Goal: Task Accomplishment & Management: Manage account settings

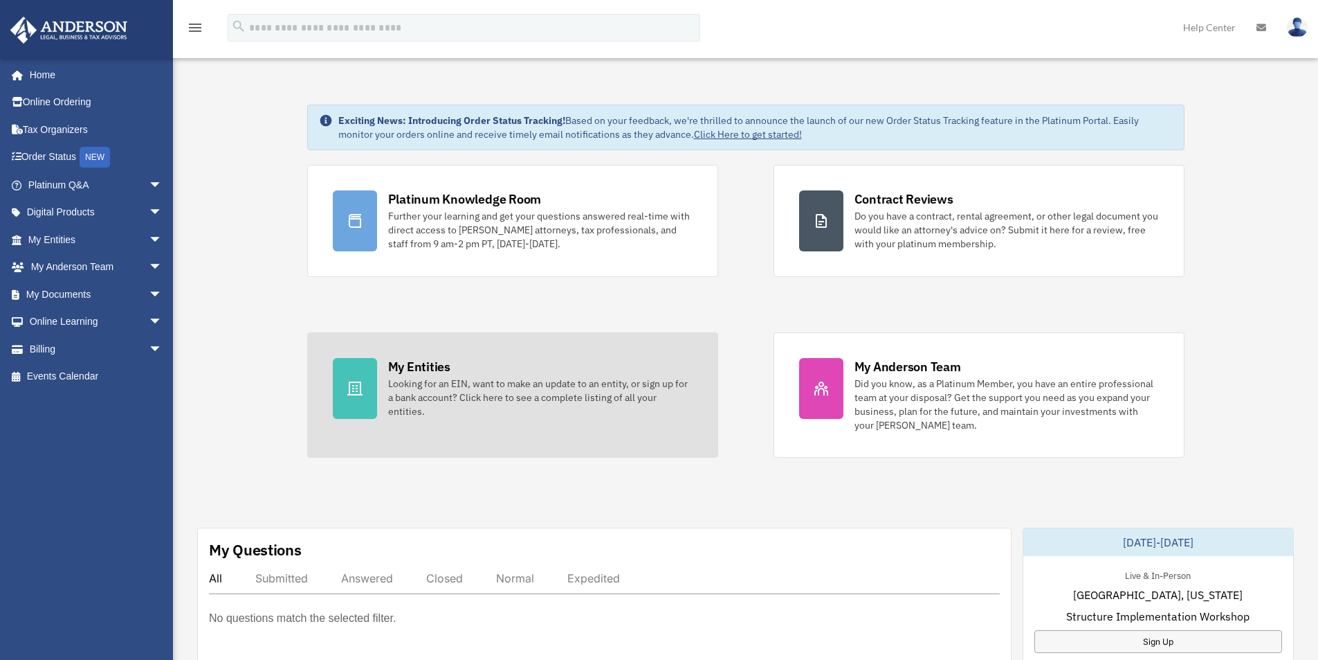
click at [437, 363] on div "My Entities" at bounding box center [419, 366] width 62 height 17
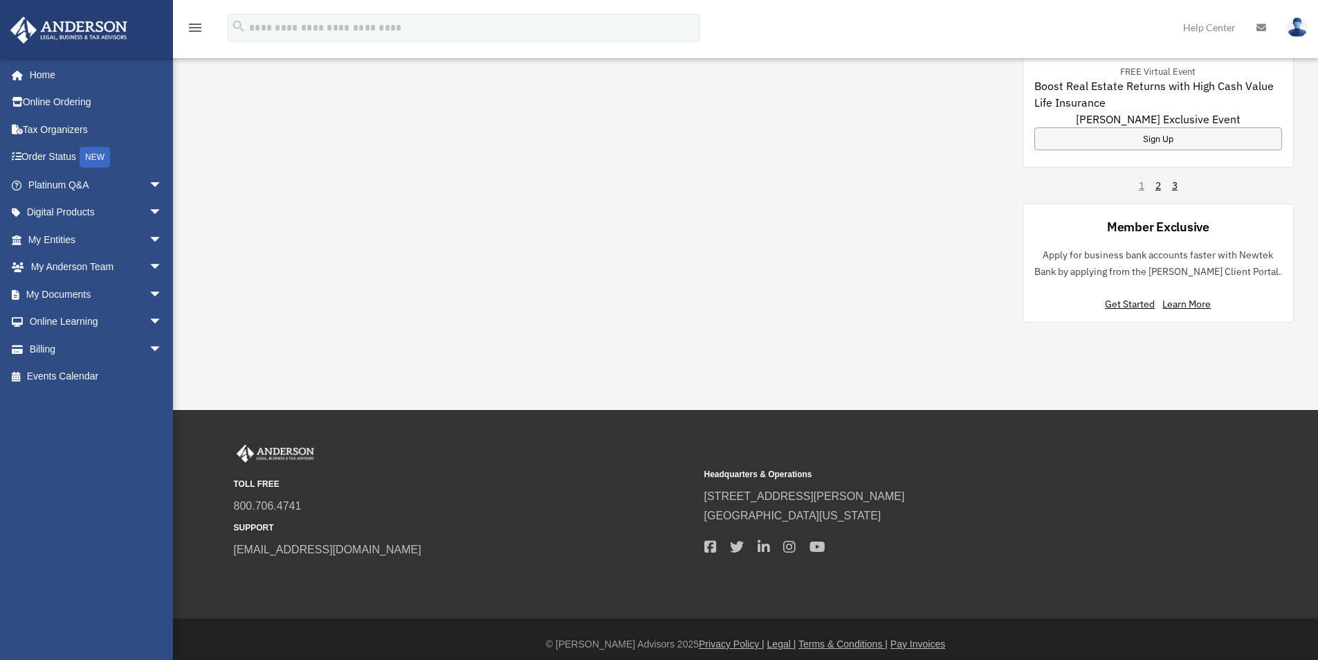
scroll to position [977, 0]
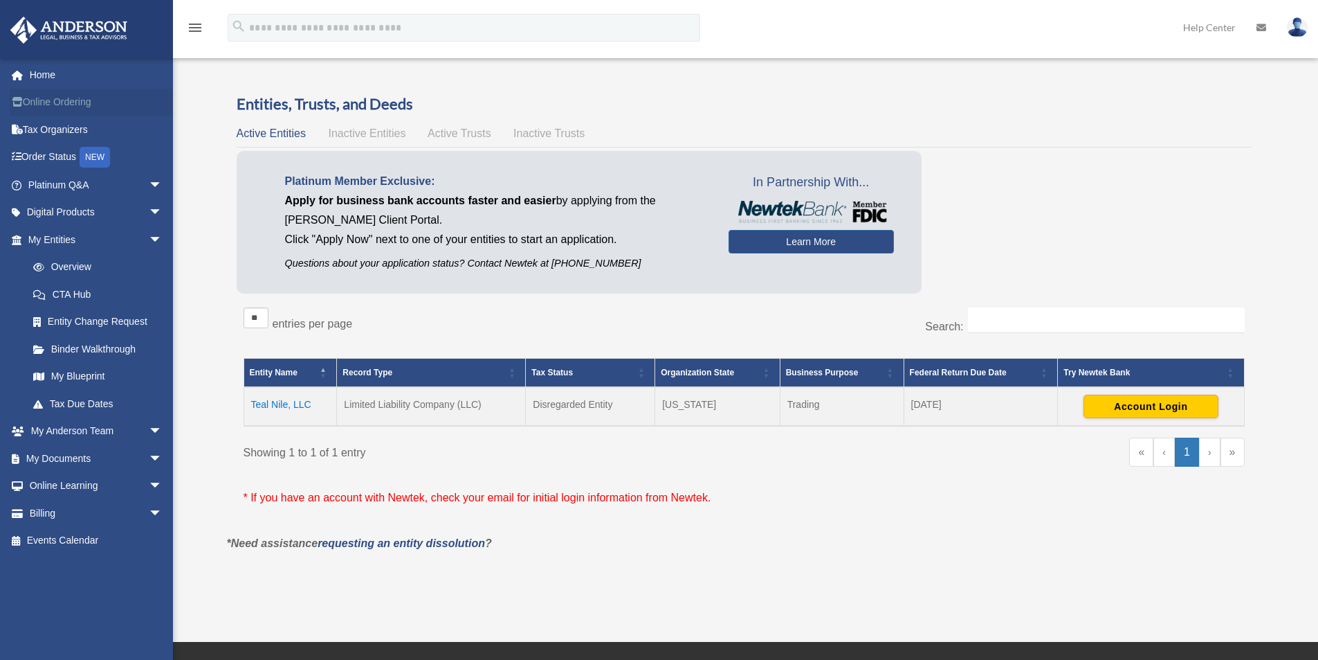
click at [80, 102] on link "Online Ordering" at bounding box center [97, 103] width 174 height 28
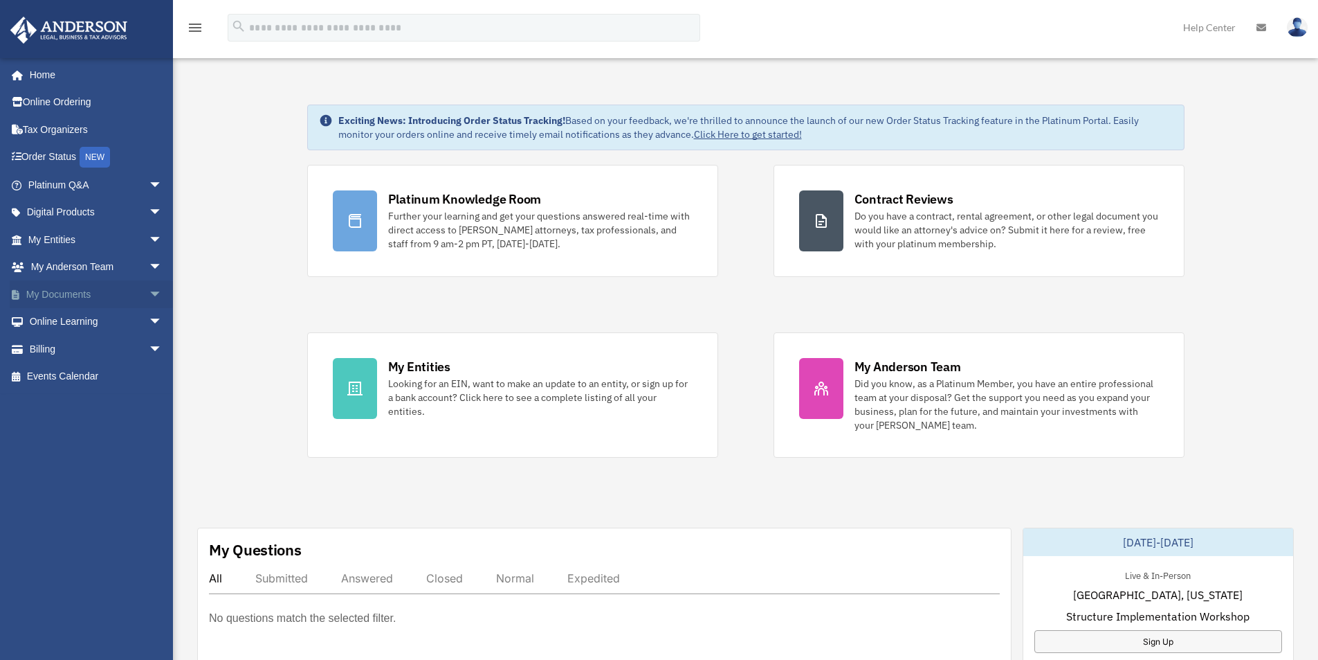
click at [149, 292] on span "arrow_drop_down" at bounding box center [163, 294] width 28 height 28
click at [67, 321] on link "Box" at bounding box center [101, 322] width 164 height 28
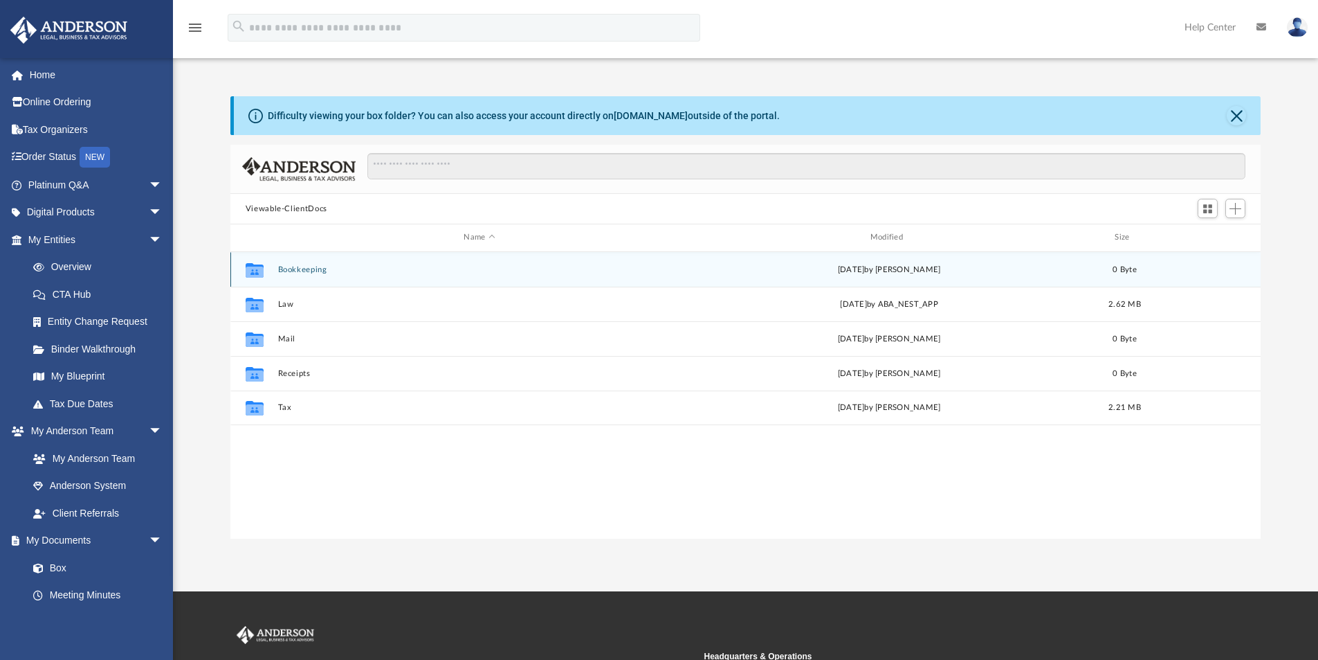
scroll to position [305, 1020]
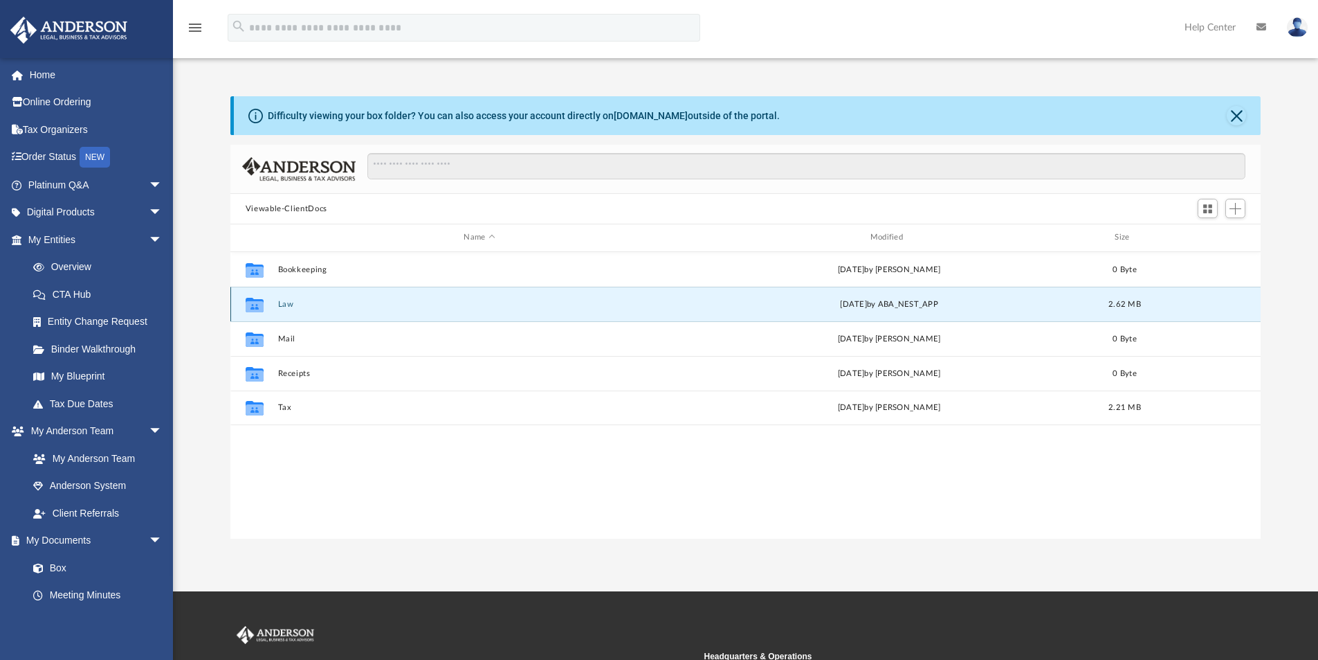
click at [290, 305] on button "Law" at bounding box center [479, 304] width 403 height 9
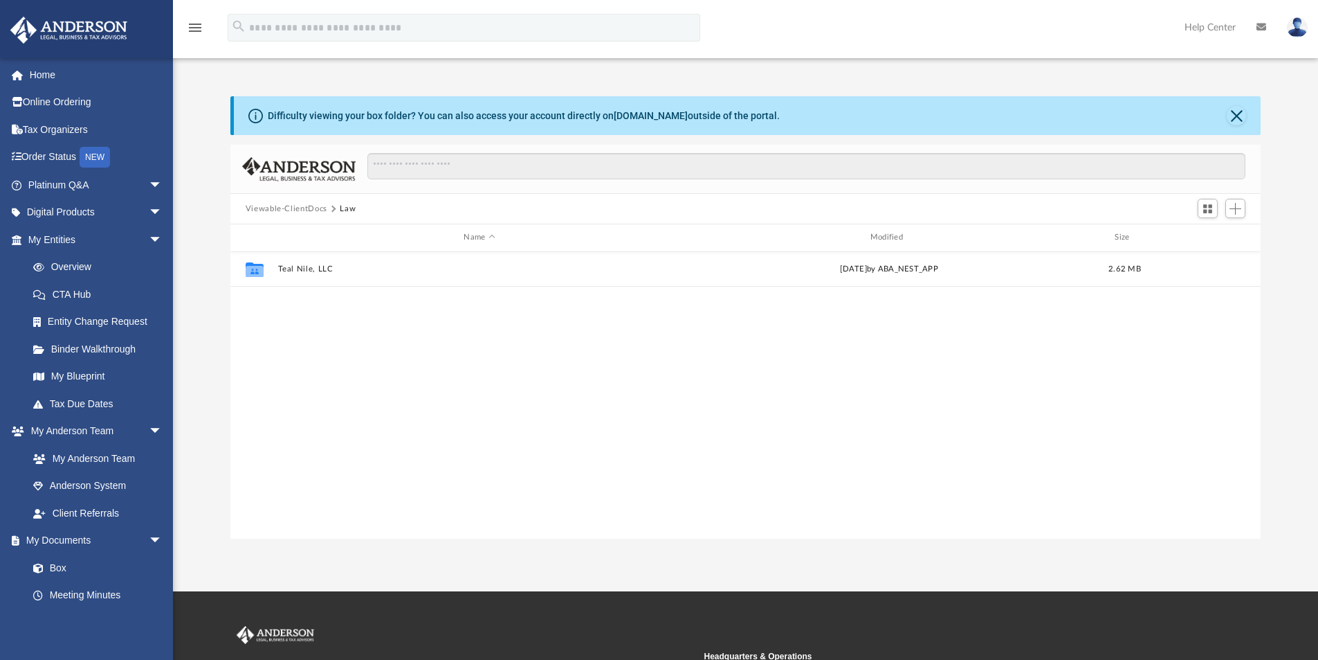
click at [300, 208] on button "Viewable-ClientDocs" at bounding box center [287, 209] width 82 height 12
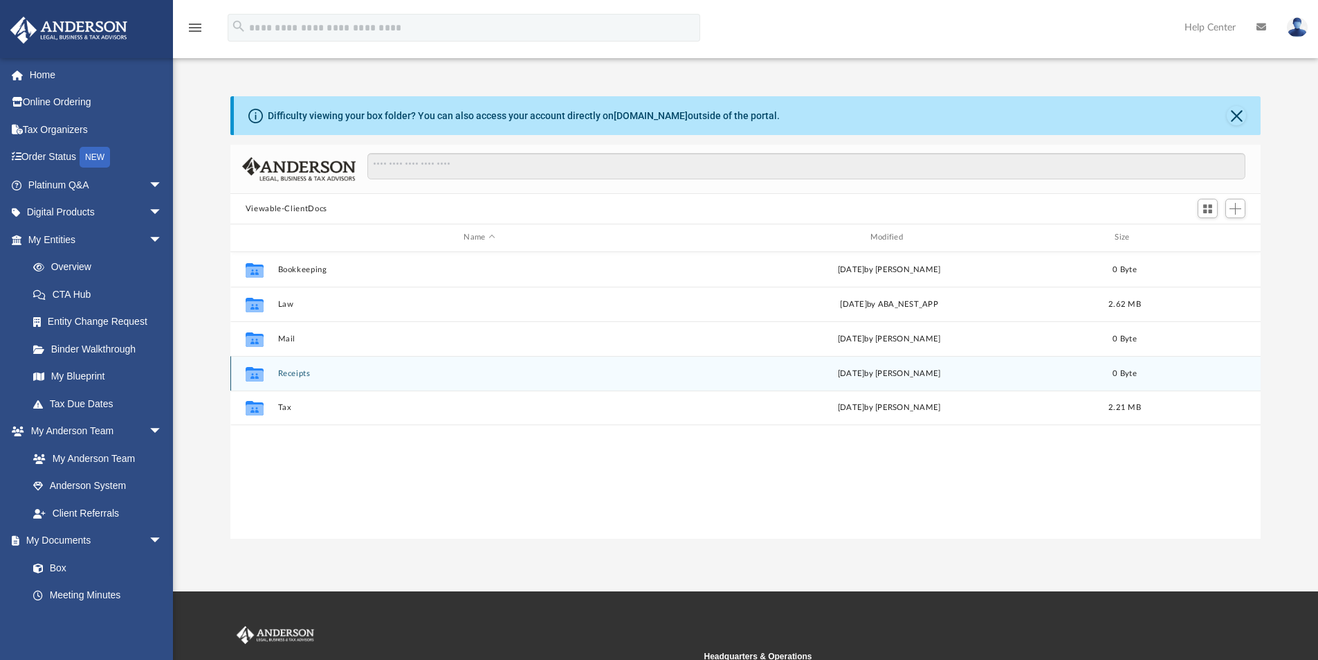
click at [297, 373] on button "Receipts" at bounding box center [479, 373] width 403 height 9
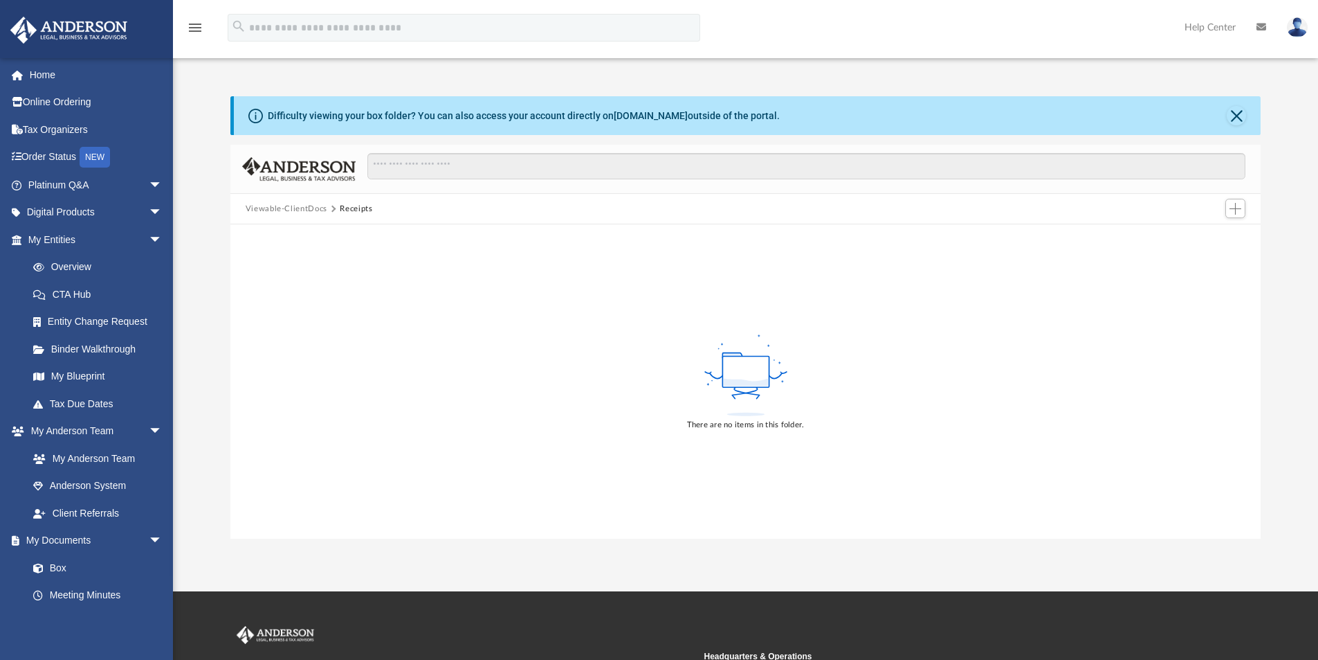
click at [301, 210] on button "Viewable-ClientDocs" at bounding box center [287, 209] width 82 height 12
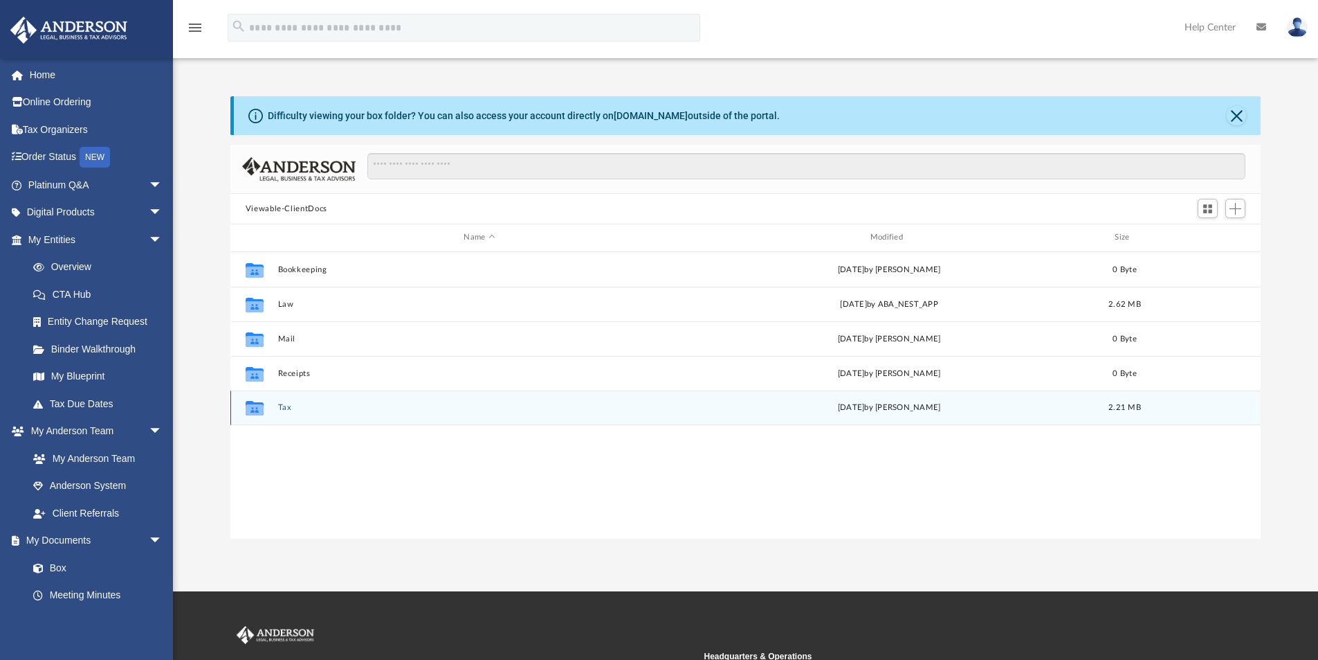
click at [282, 408] on button "Tax" at bounding box center [479, 407] width 403 height 9
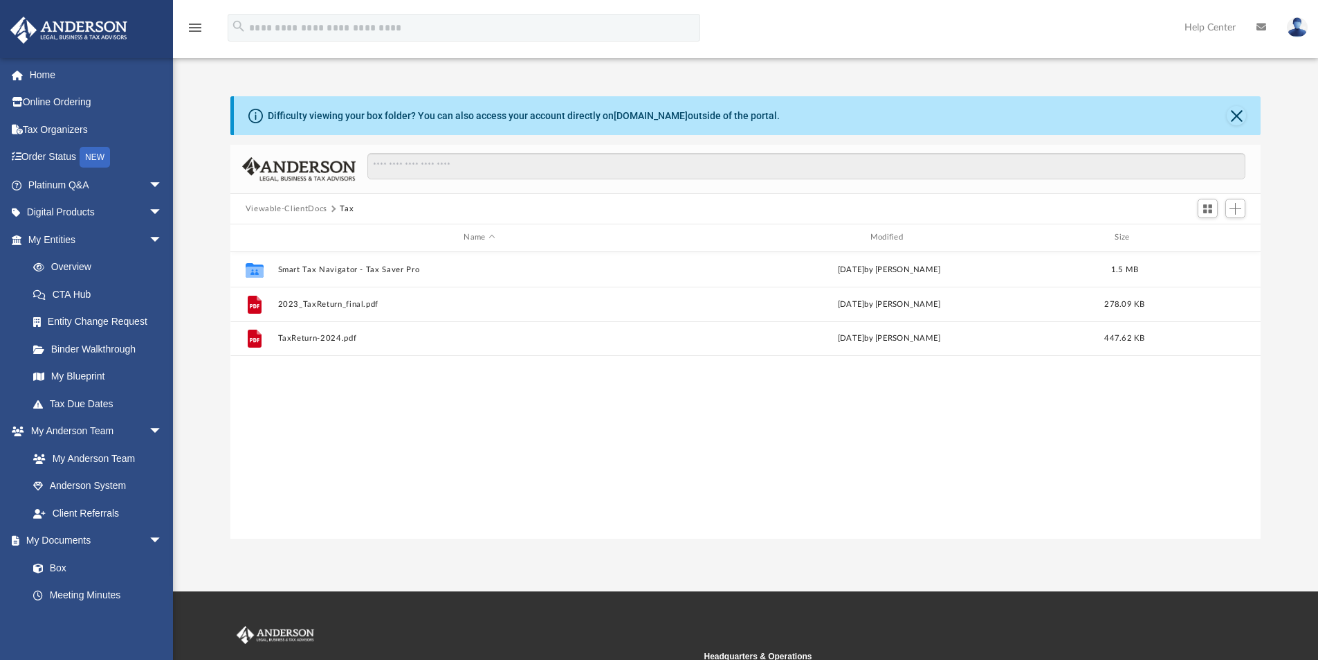
click at [296, 206] on button "Viewable-ClientDocs" at bounding box center [287, 209] width 82 height 12
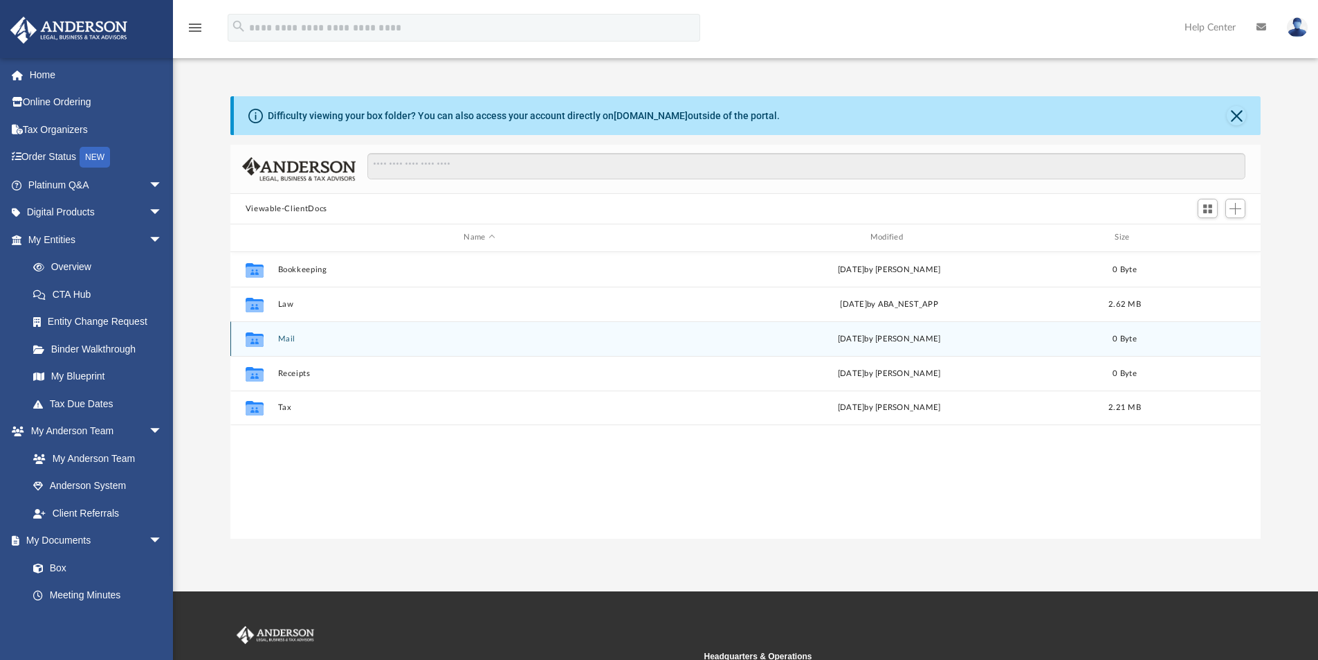
click at [284, 333] on div "Collaborated Folder Mail Thu Jun 5 2025 by Charles Rogler 0 Byte" at bounding box center [745, 338] width 1031 height 35
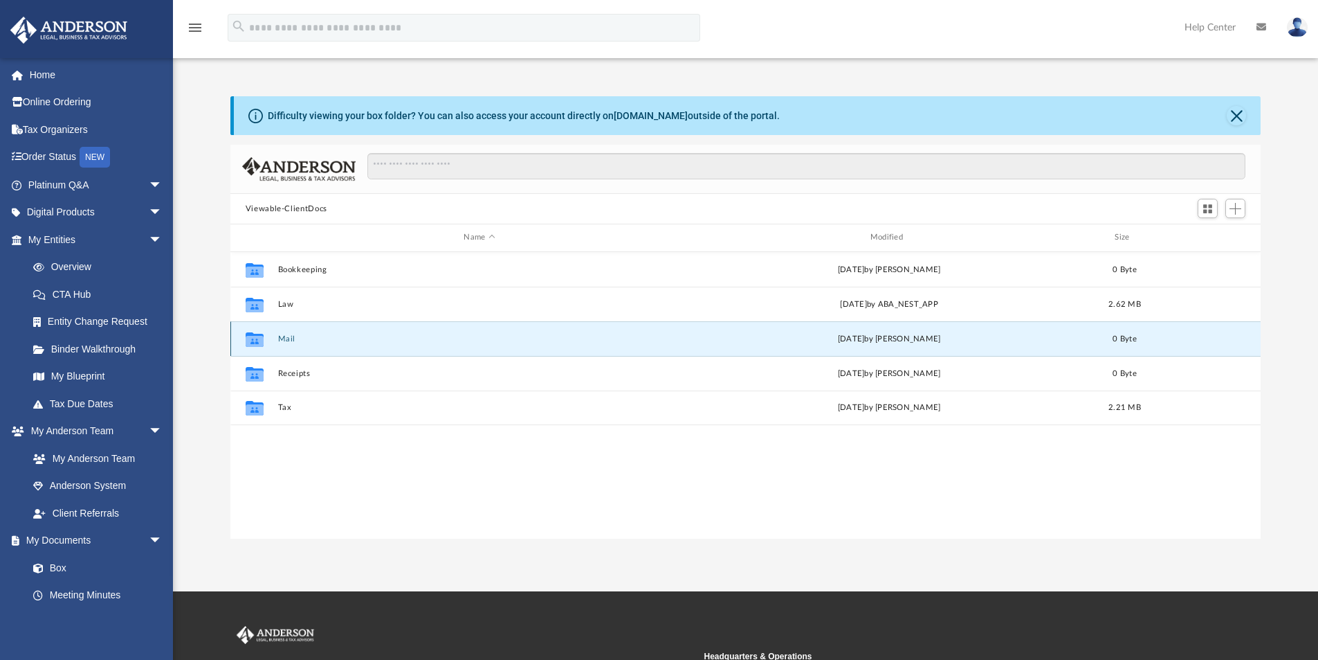
click at [291, 338] on button "Mail" at bounding box center [479, 338] width 403 height 9
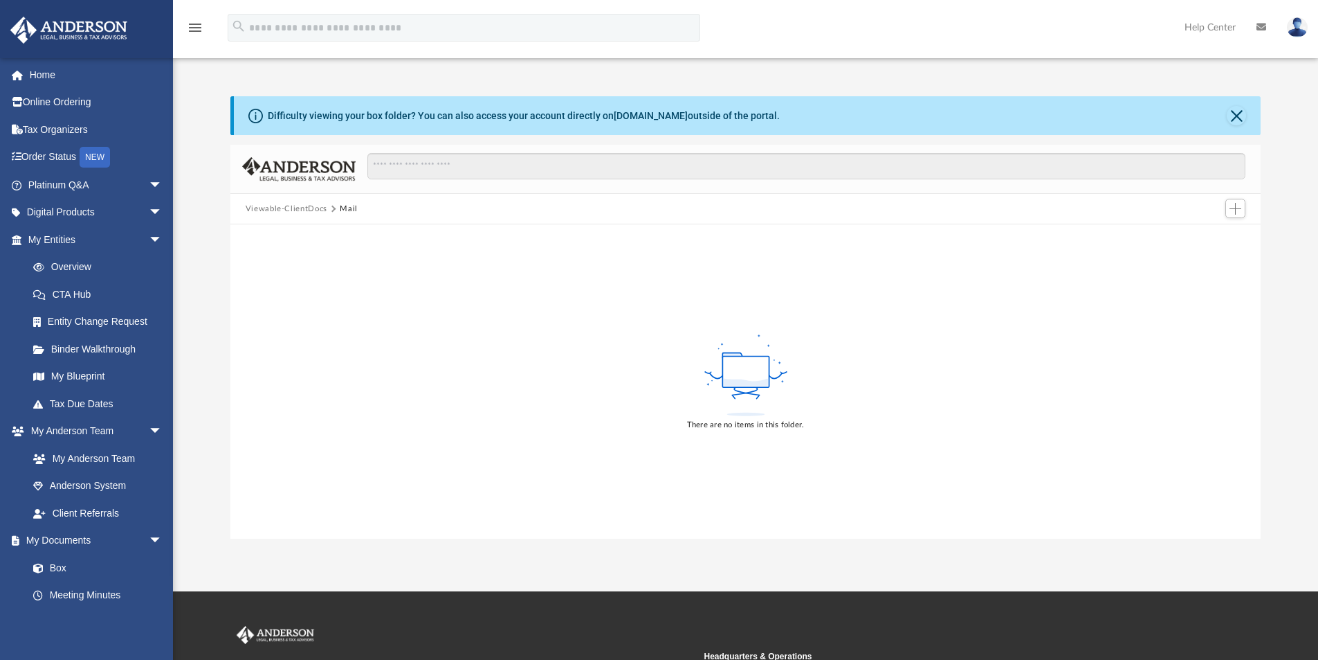
click at [290, 209] on button "Viewable-ClientDocs" at bounding box center [287, 209] width 82 height 12
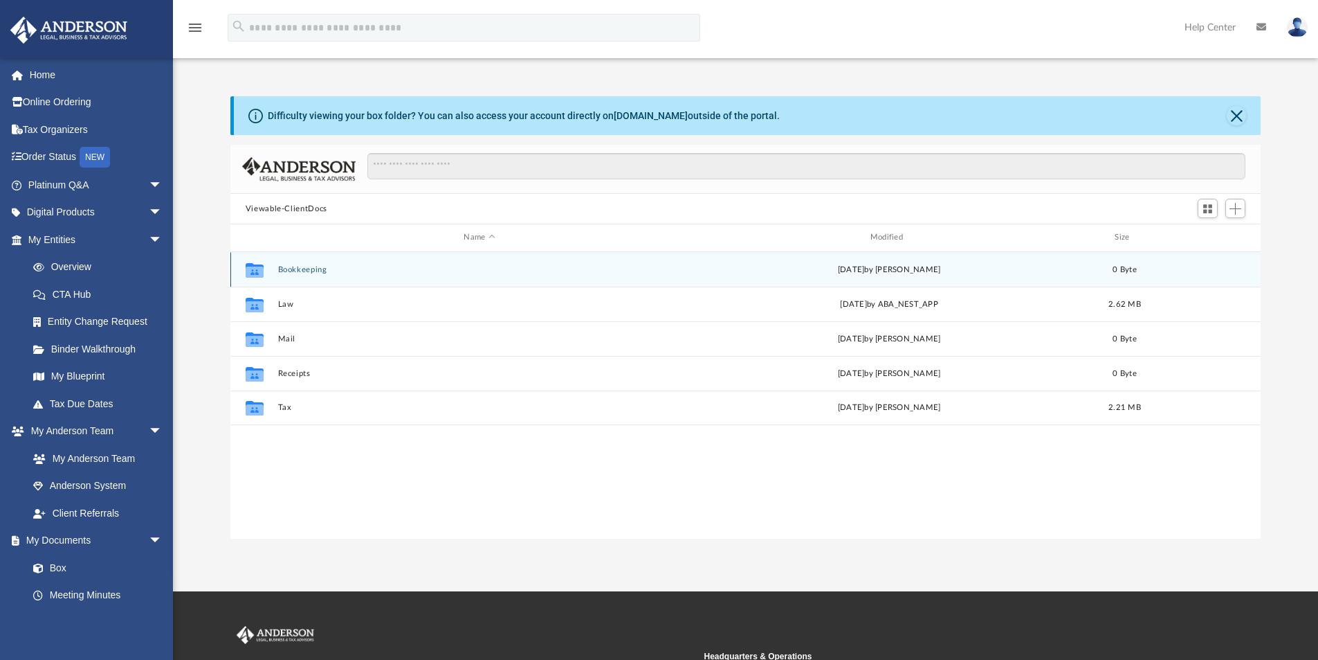
click at [309, 264] on div "Collaborated Folder Bookkeeping Thu Jun 5 2025 by Charles Rogler 0 Byte" at bounding box center [745, 269] width 1031 height 35
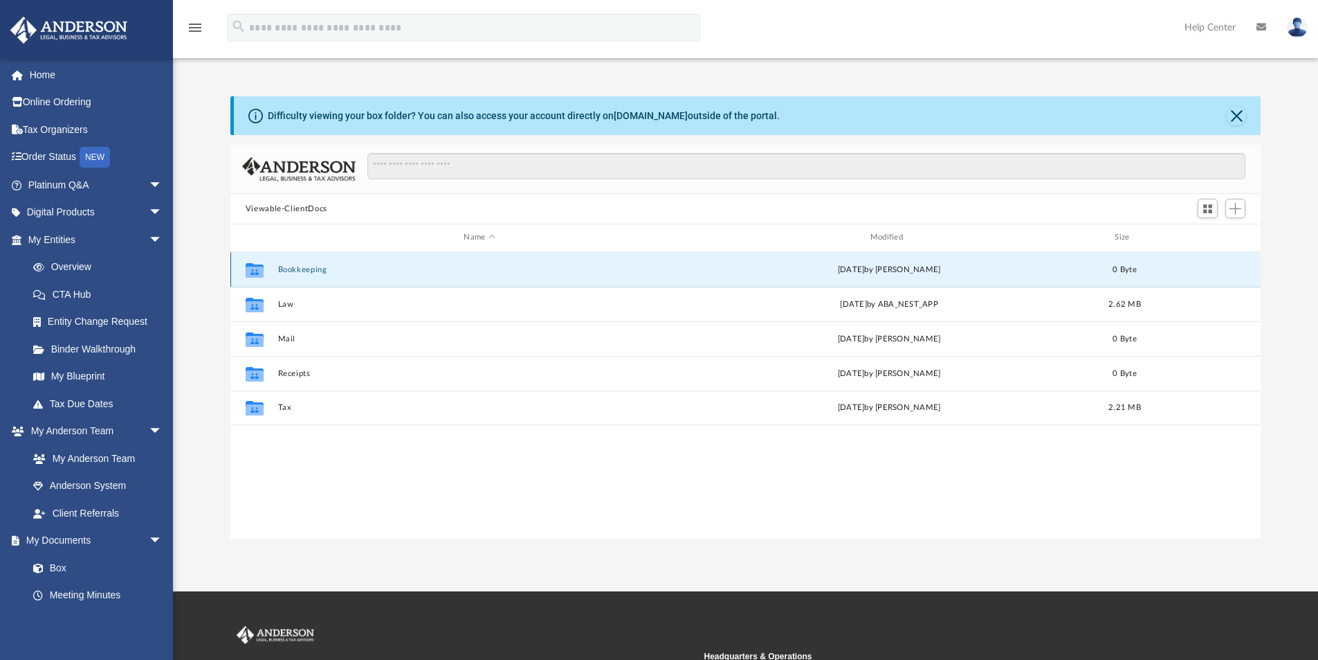
click at [318, 273] on button "Bookkeeping" at bounding box center [479, 269] width 403 height 9
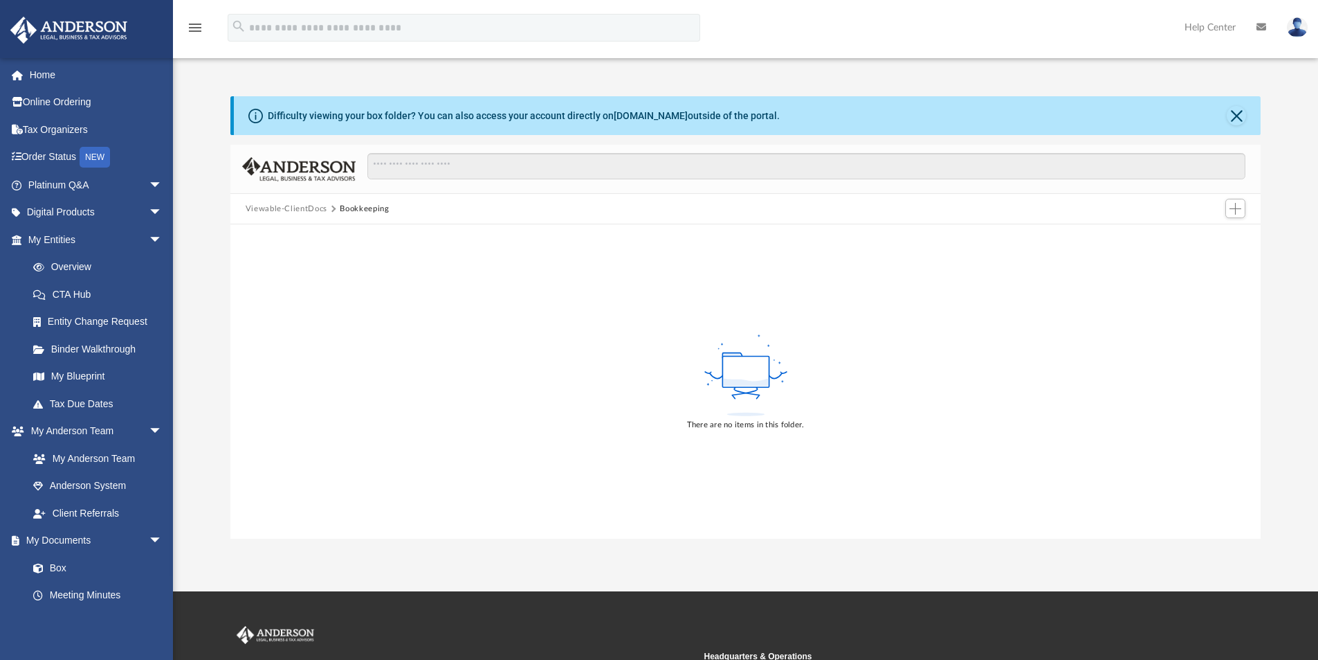
click at [293, 206] on button "Viewable-ClientDocs" at bounding box center [287, 209] width 82 height 12
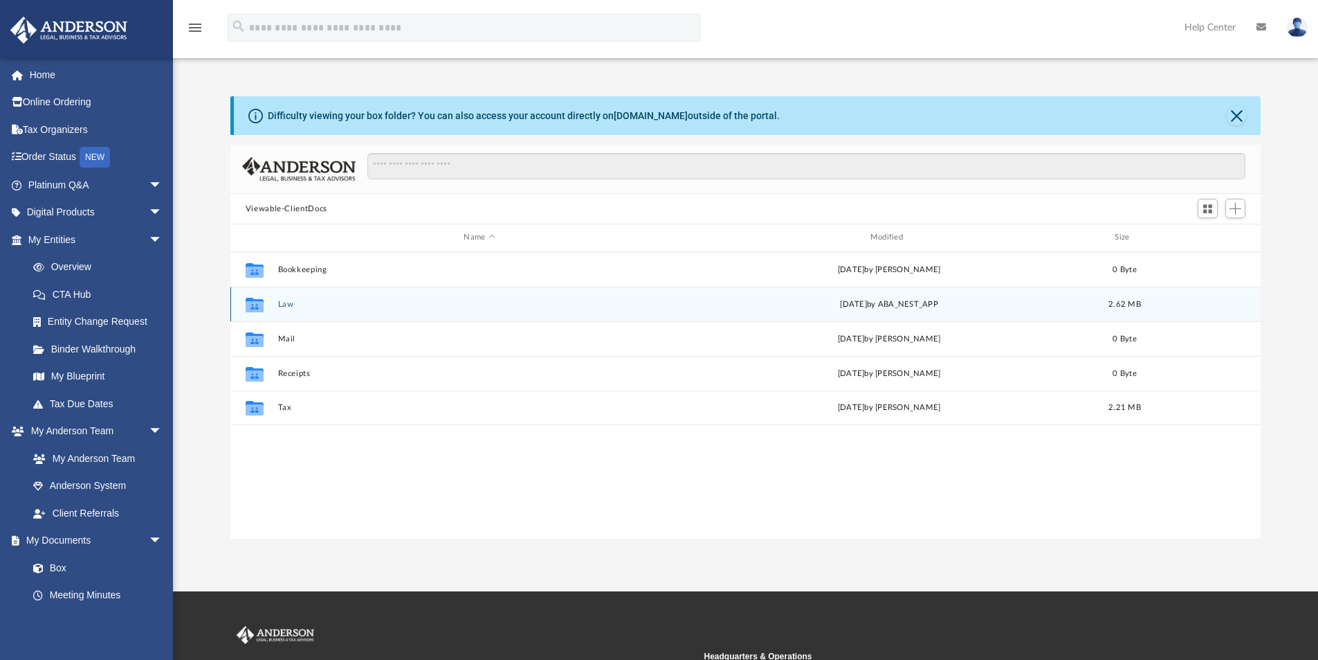
click at [287, 301] on button "Law" at bounding box center [479, 304] width 403 height 9
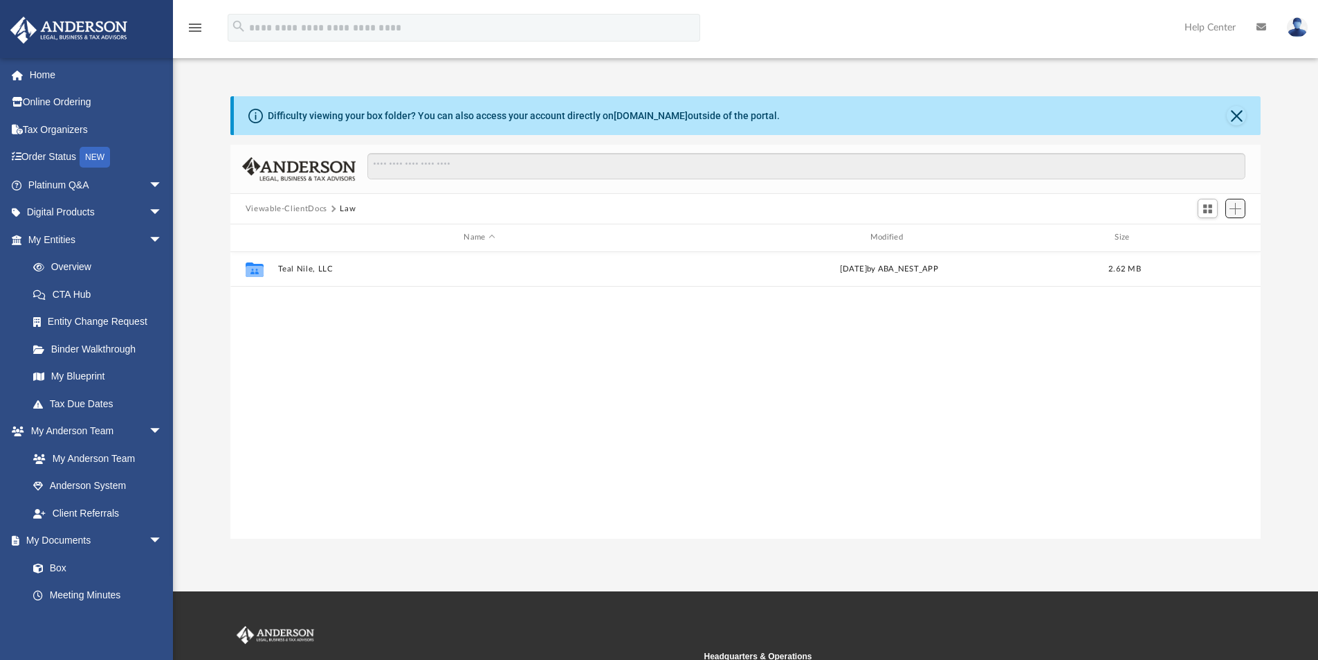
click at [1241, 210] on span "Add" at bounding box center [1236, 209] width 12 height 12
click at [1216, 258] on li "New Folder" at bounding box center [1216, 258] width 44 height 15
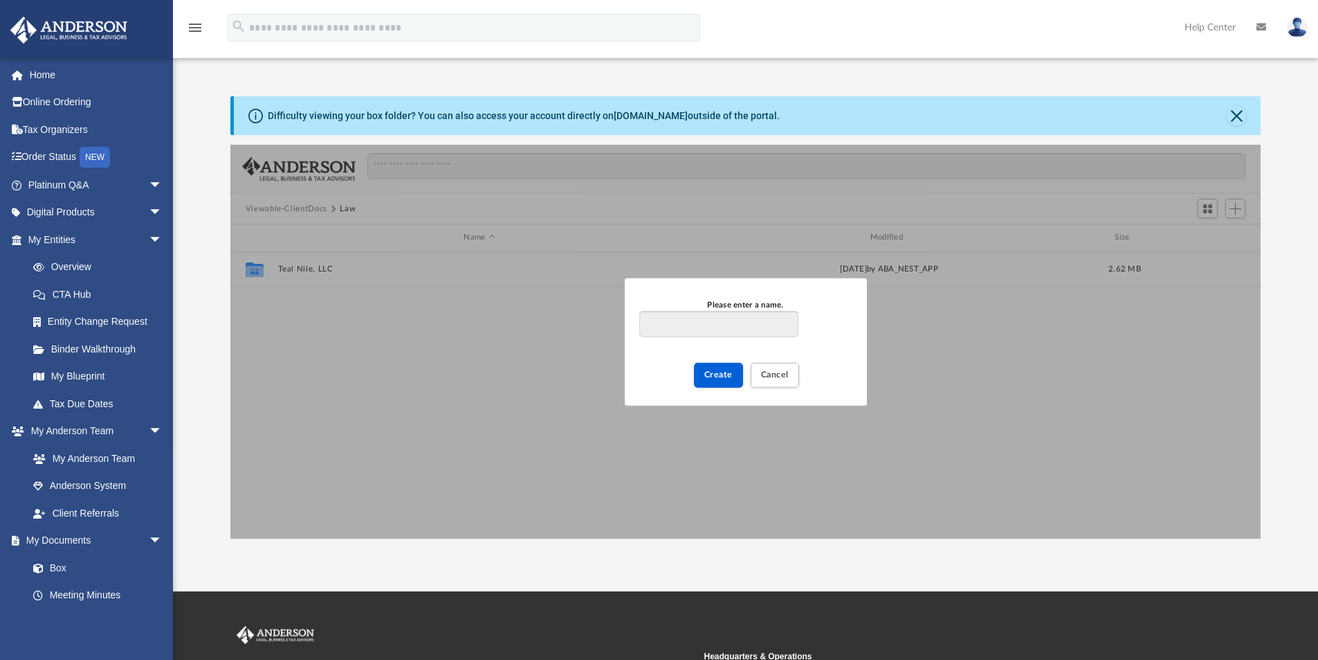
click at [671, 328] on input "Please enter a name." at bounding box center [718, 324] width 158 height 26
type input "***"
click at [723, 370] on span "Create" at bounding box center [719, 374] width 28 height 8
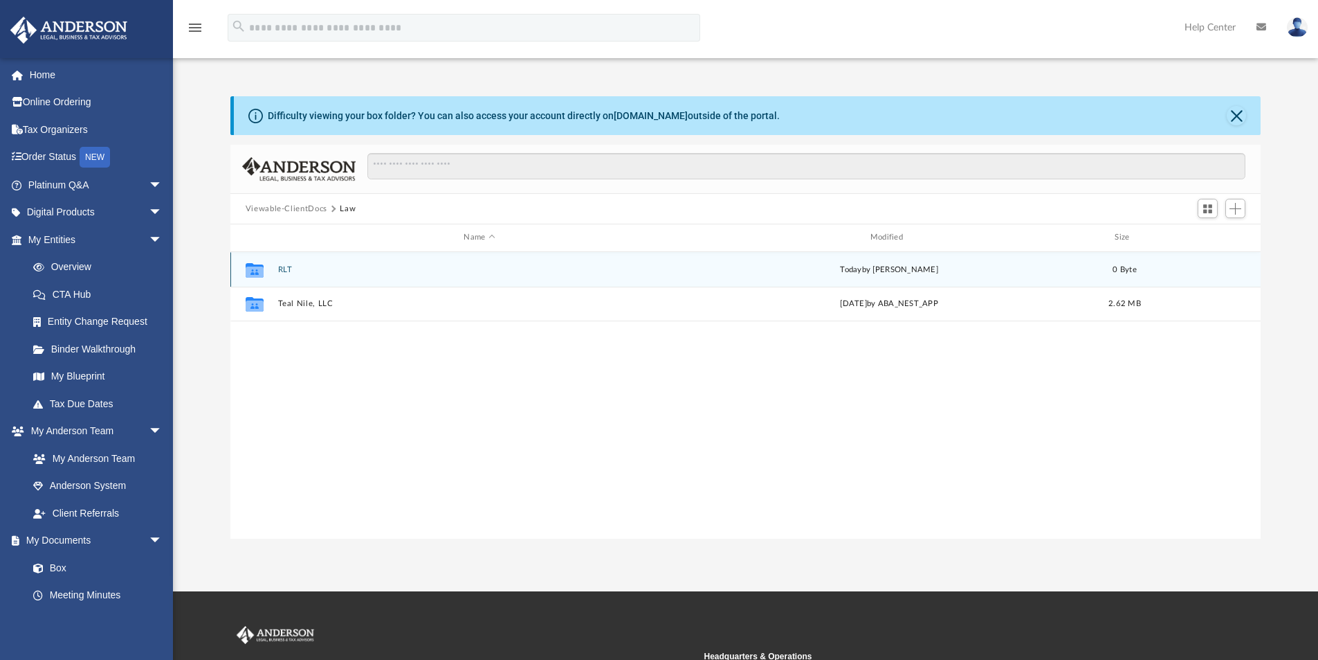
click at [289, 268] on button "RLT" at bounding box center [479, 269] width 403 height 9
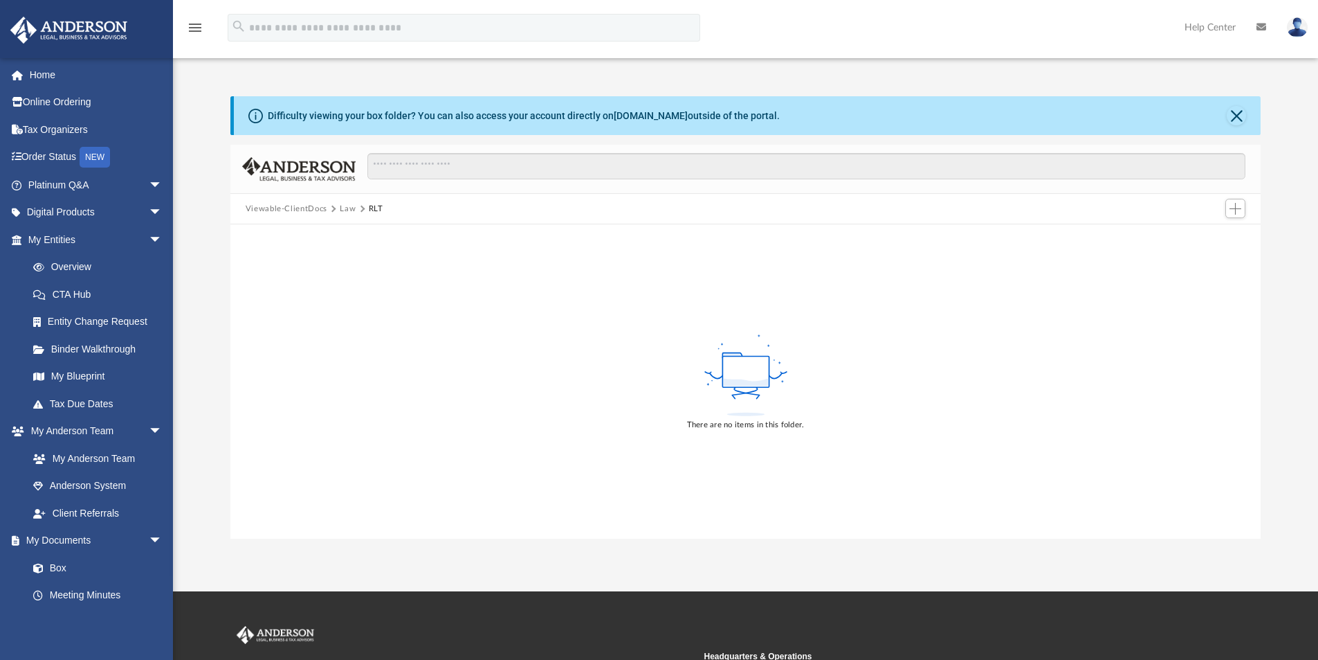
click at [495, 319] on div "There are no items in this folder." at bounding box center [745, 381] width 1031 height 314
click at [1231, 206] on span "Add" at bounding box center [1236, 209] width 12 height 12
click at [1204, 235] on li "Upload" at bounding box center [1216, 236] width 44 height 15
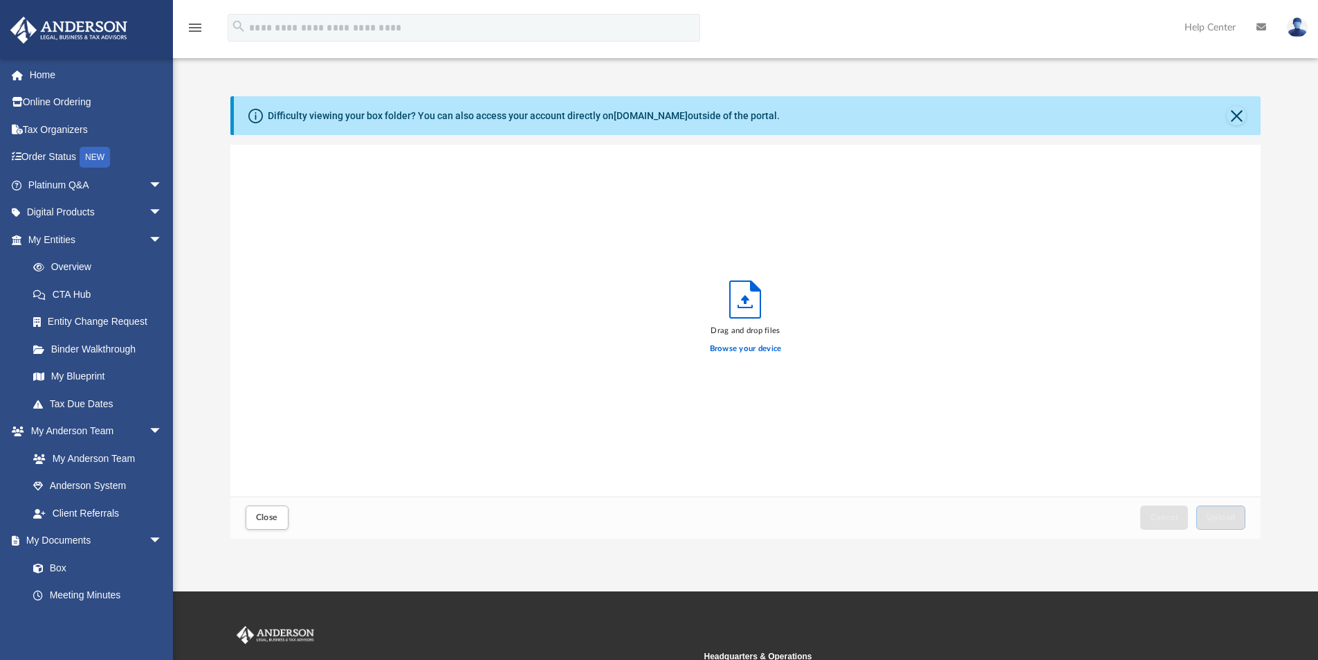
scroll to position [341, 1020]
click at [1232, 518] on span "Upload" at bounding box center [1221, 517] width 29 height 8
click at [265, 519] on span "Close" at bounding box center [267, 517] width 22 height 8
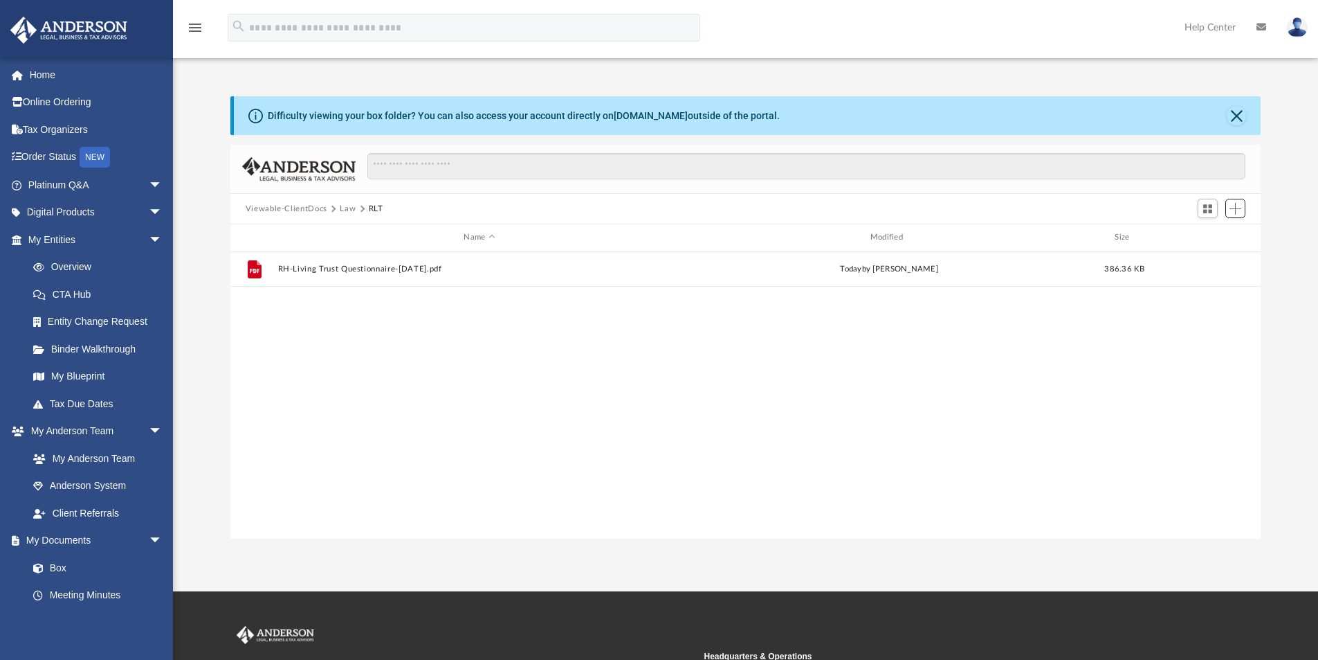
scroll to position [305, 1020]
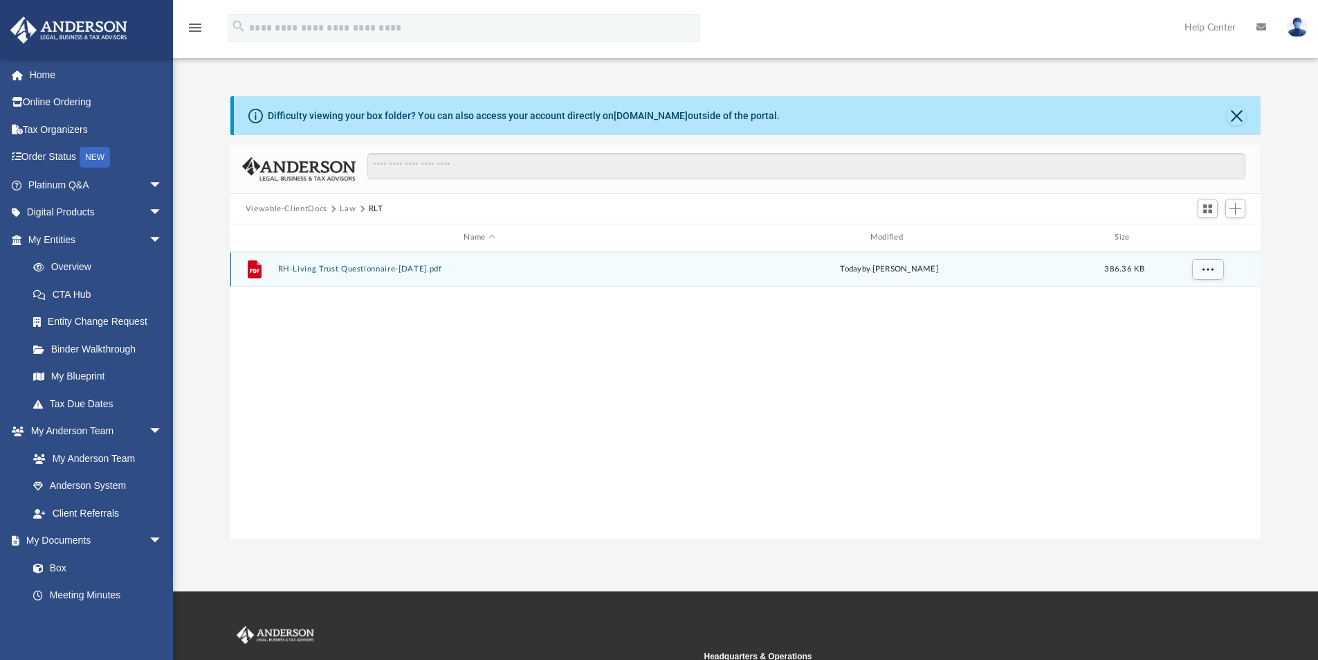
click at [403, 269] on button "RH-Living Trust Questionnaire-Sep2025.pdf" at bounding box center [479, 268] width 403 height 9
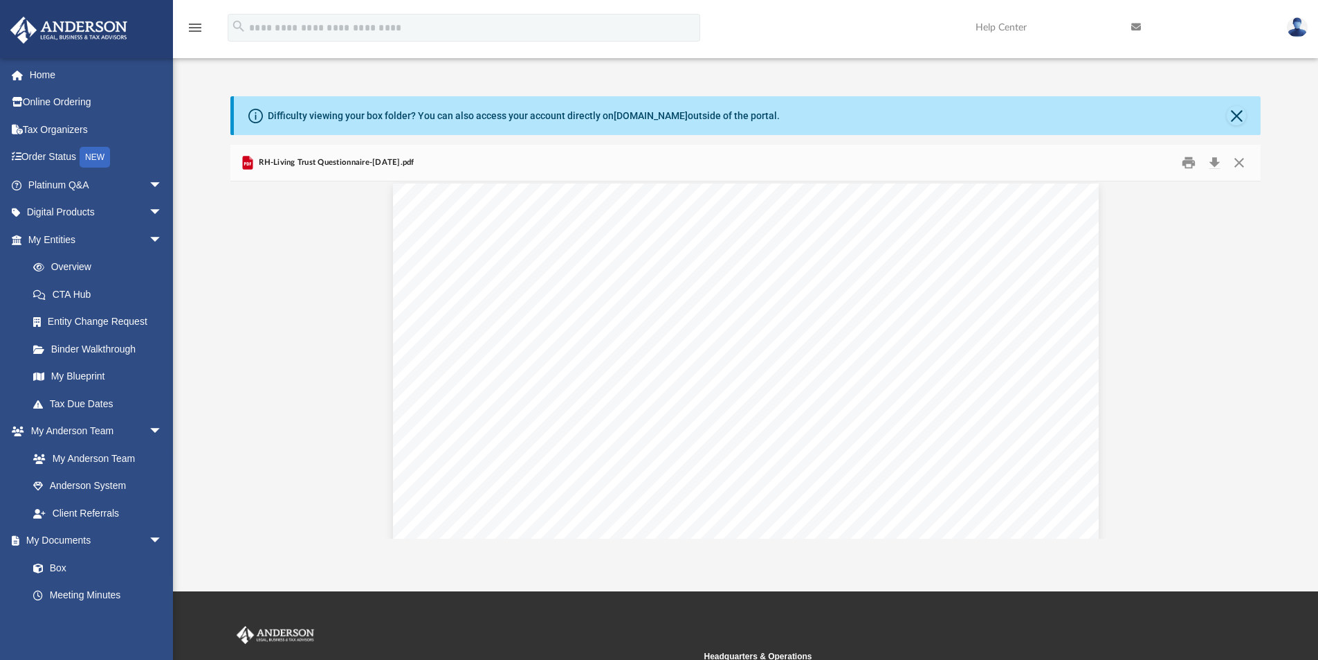
scroll to position [0, 0]
click at [1242, 164] on button "Close" at bounding box center [1239, 162] width 25 height 21
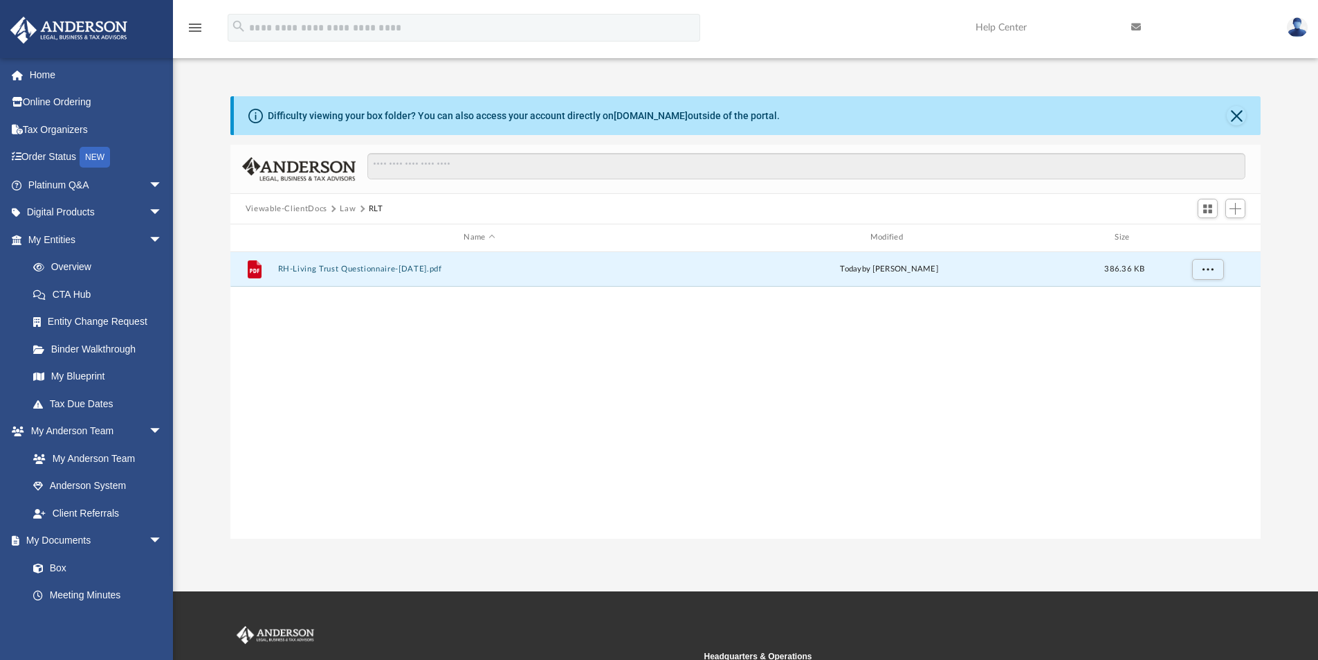
click at [305, 208] on button "Viewable-ClientDocs" at bounding box center [287, 209] width 82 height 12
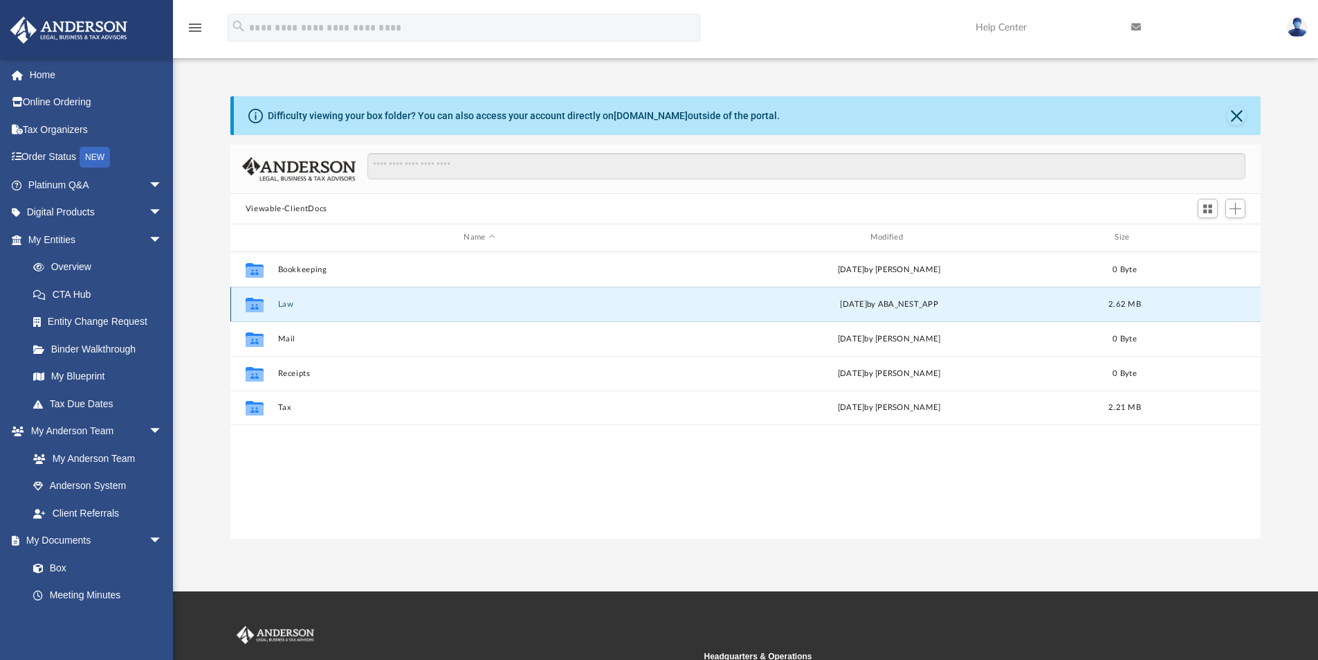
click at [291, 303] on button "Law" at bounding box center [479, 304] width 403 height 9
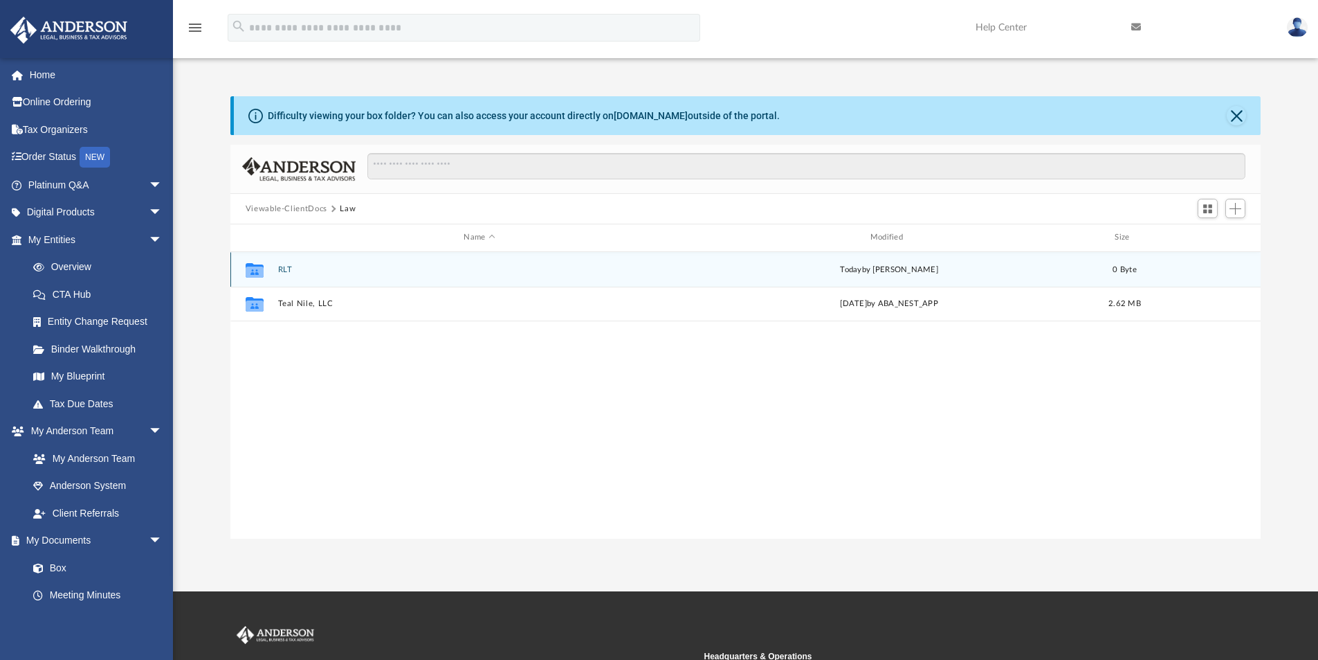
click at [286, 269] on button "RLT" at bounding box center [479, 269] width 403 height 9
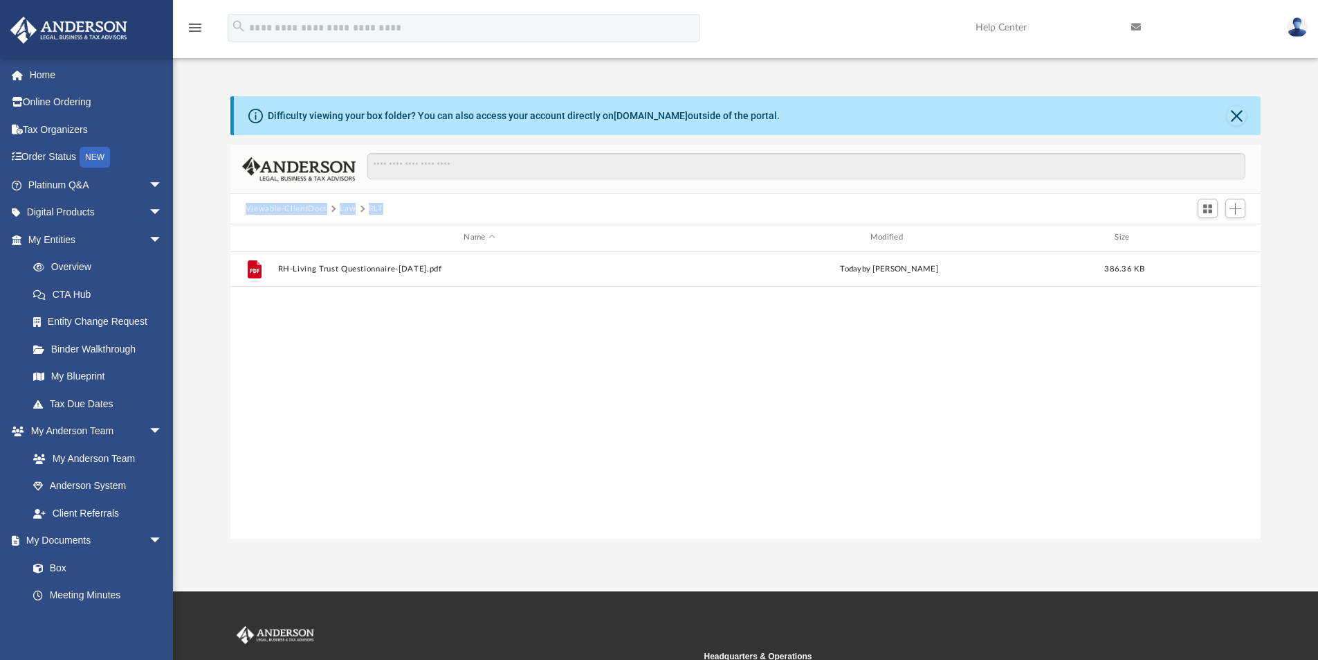
drag, startPoint x: 391, startPoint y: 206, endPoint x: 246, endPoint y: 206, distance: 144.6
click at [246, 206] on div "Viewable-ClientDocs Law RLT" at bounding box center [321, 209] width 150 height 12
copy div "Viewable-ClientDocs Law RLT"
click at [93, 376] on link "My Blueprint" at bounding box center [101, 377] width 164 height 28
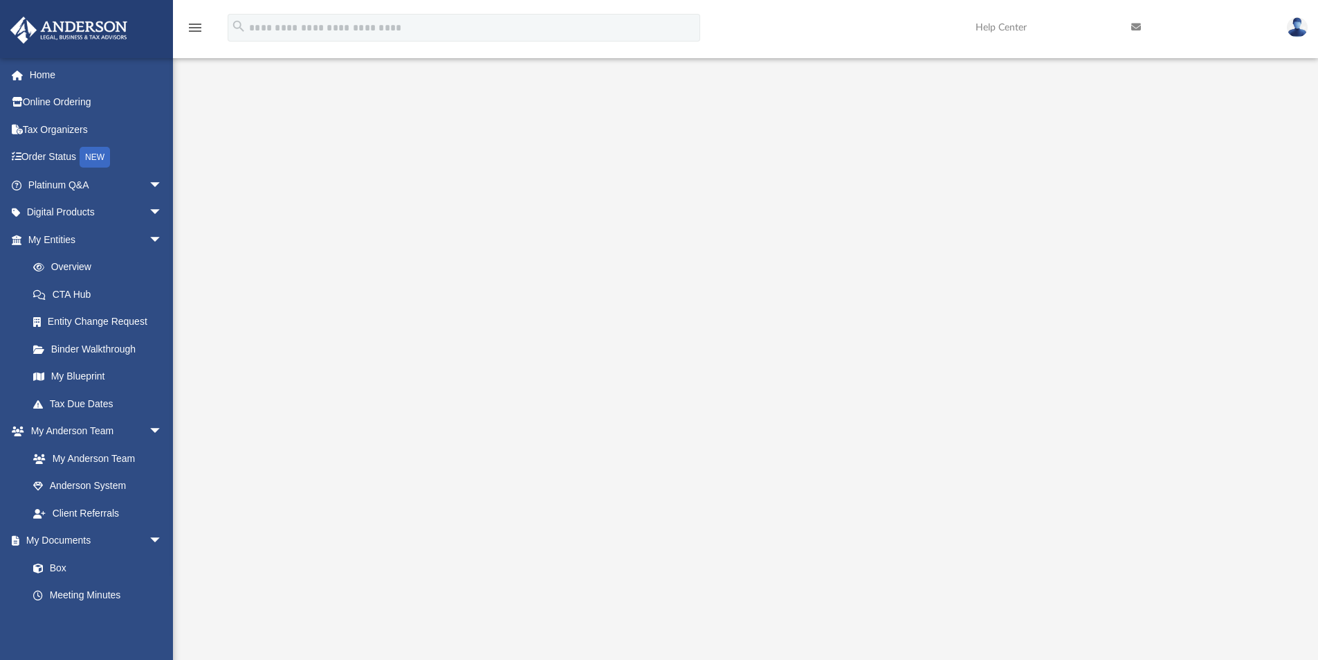
click at [1304, 21] on img at bounding box center [1297, 27] width 21 height 20
click at [1060, 122] on link "Logout" at bounding box center [1090, 121] width 138 height 28
